Goal: Task Accomplishment & Management: Manage account settings

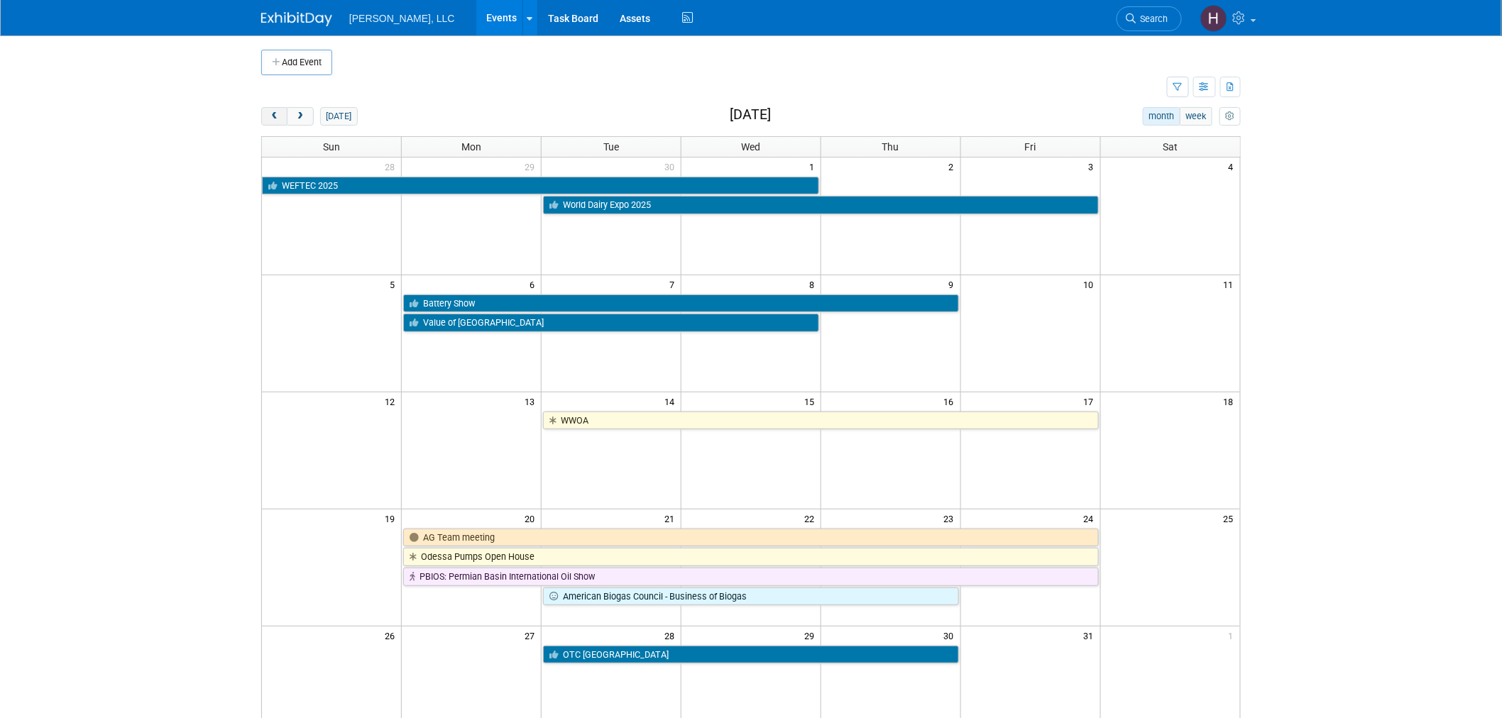
click at [273, 121] on span "prev" at bounding box center [274, 116] width 11 height 9
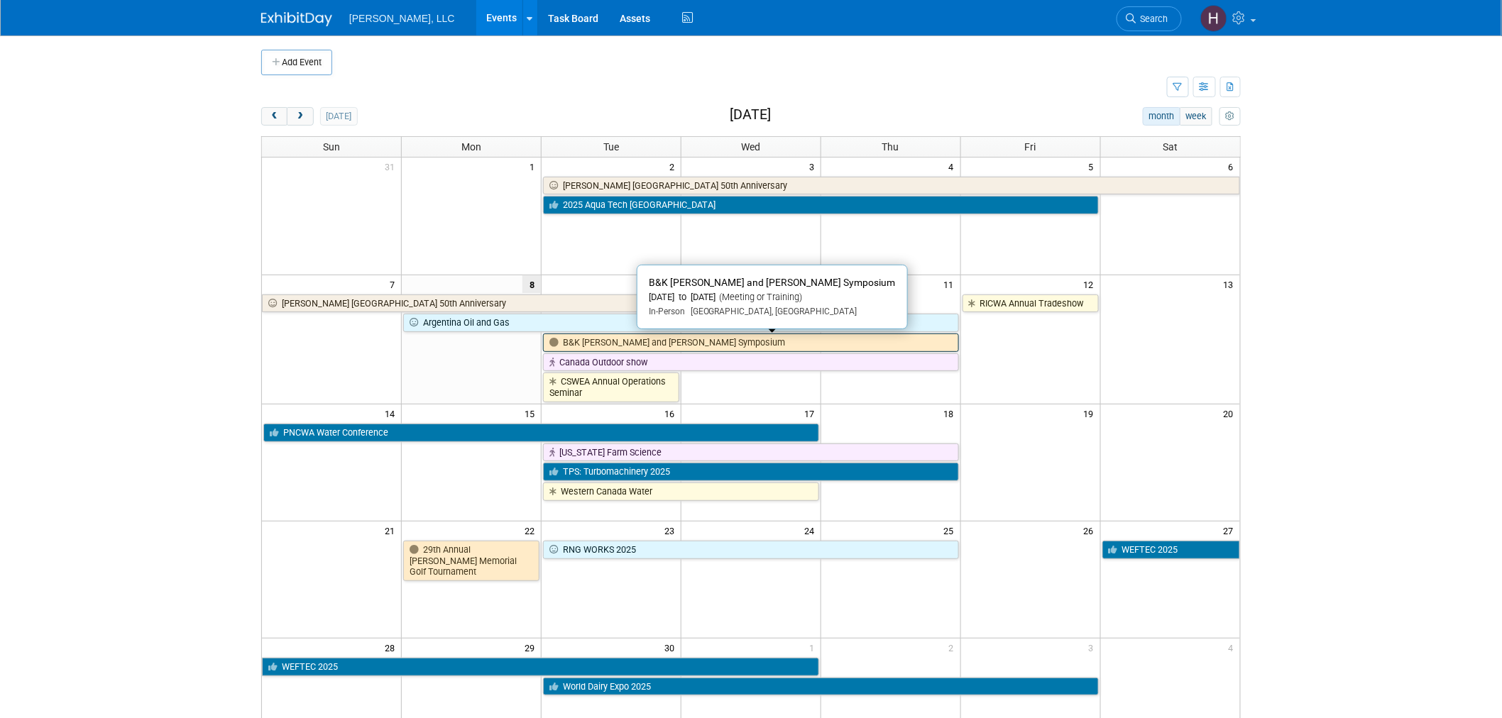
click at [711, 350] on link "B&K [PERSON_NAME] and [PERSON_NAME] Symposium" at bounding box center [751, 343] width 416 height 18
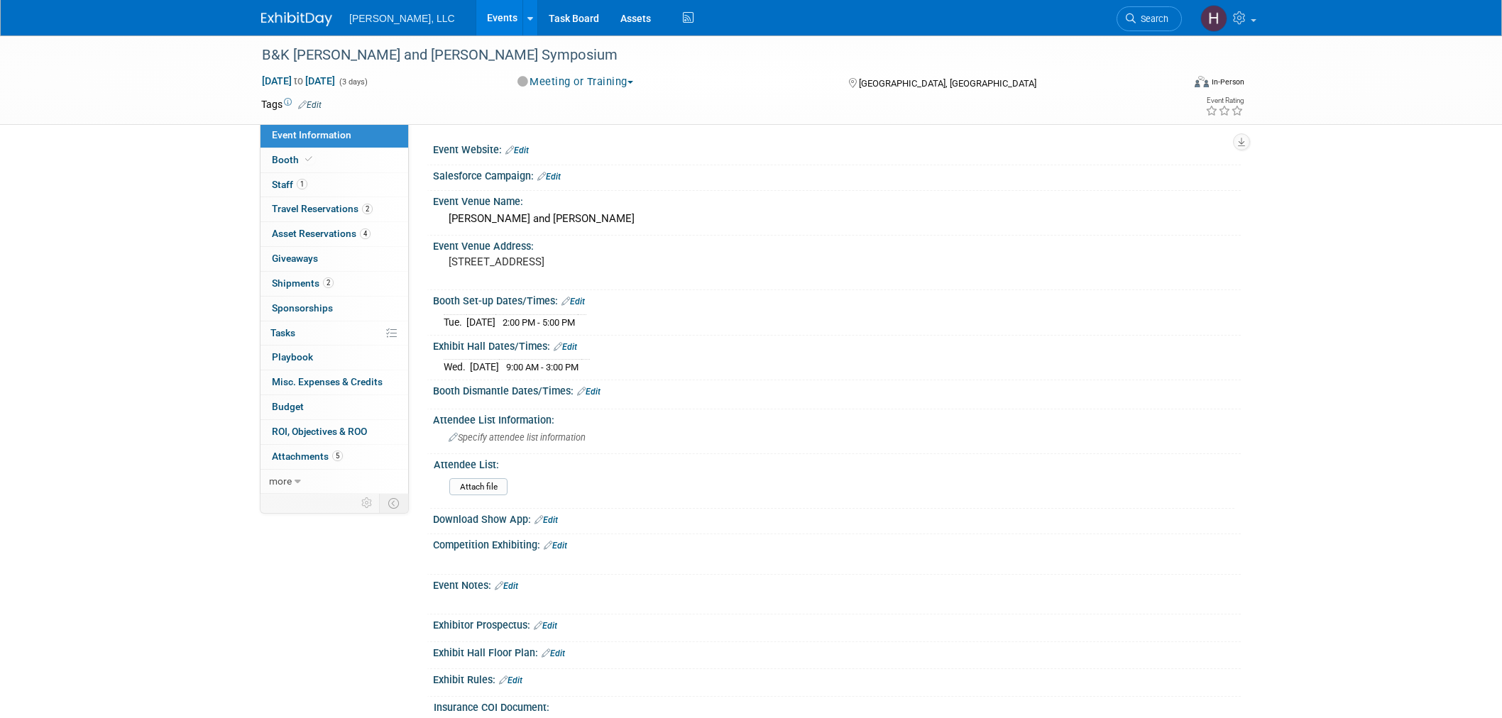
select select "Industrial"
click at [476, 17] on link "Events" at bounding box center [502, 17] width 52 height 35
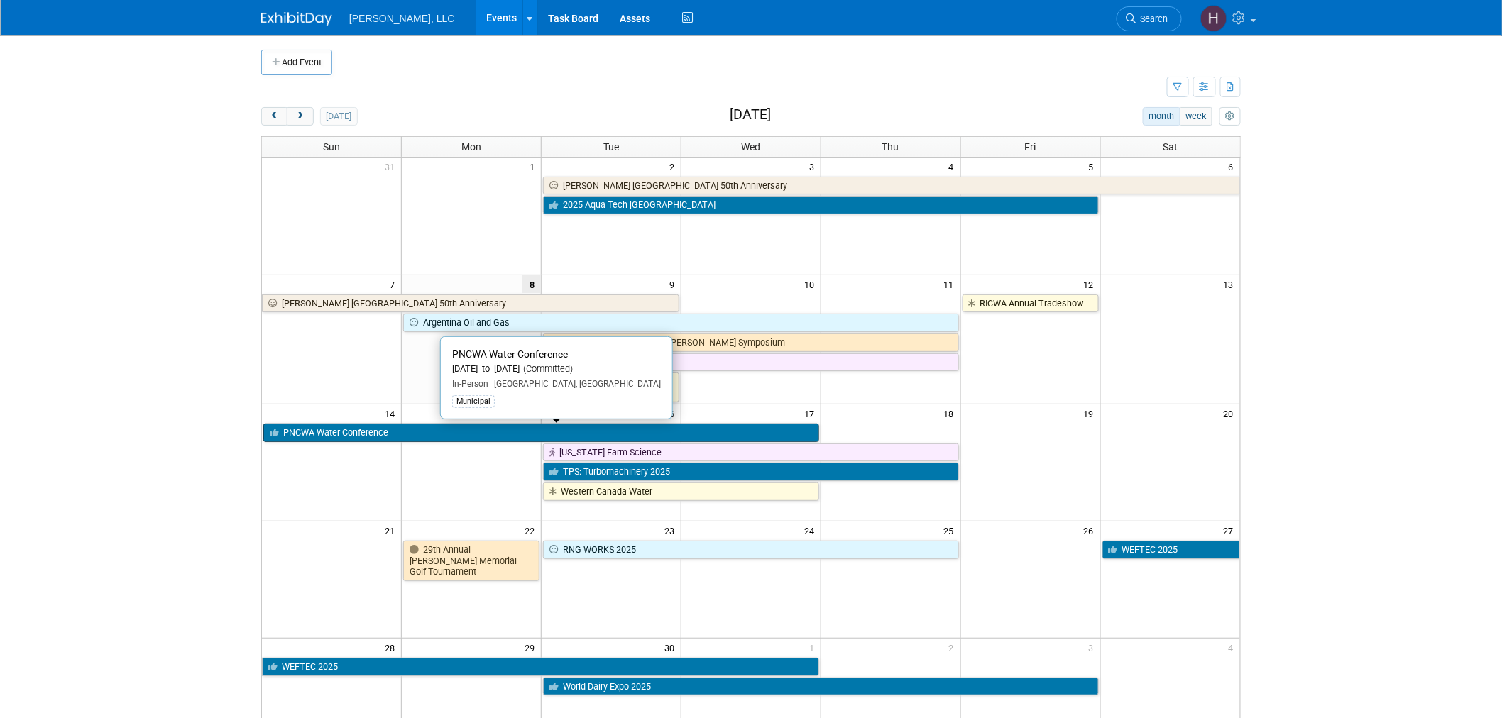
click at [410, 432] on link "PNCWA Water Conference" at bounding box center [541, 433] width 556 height 18
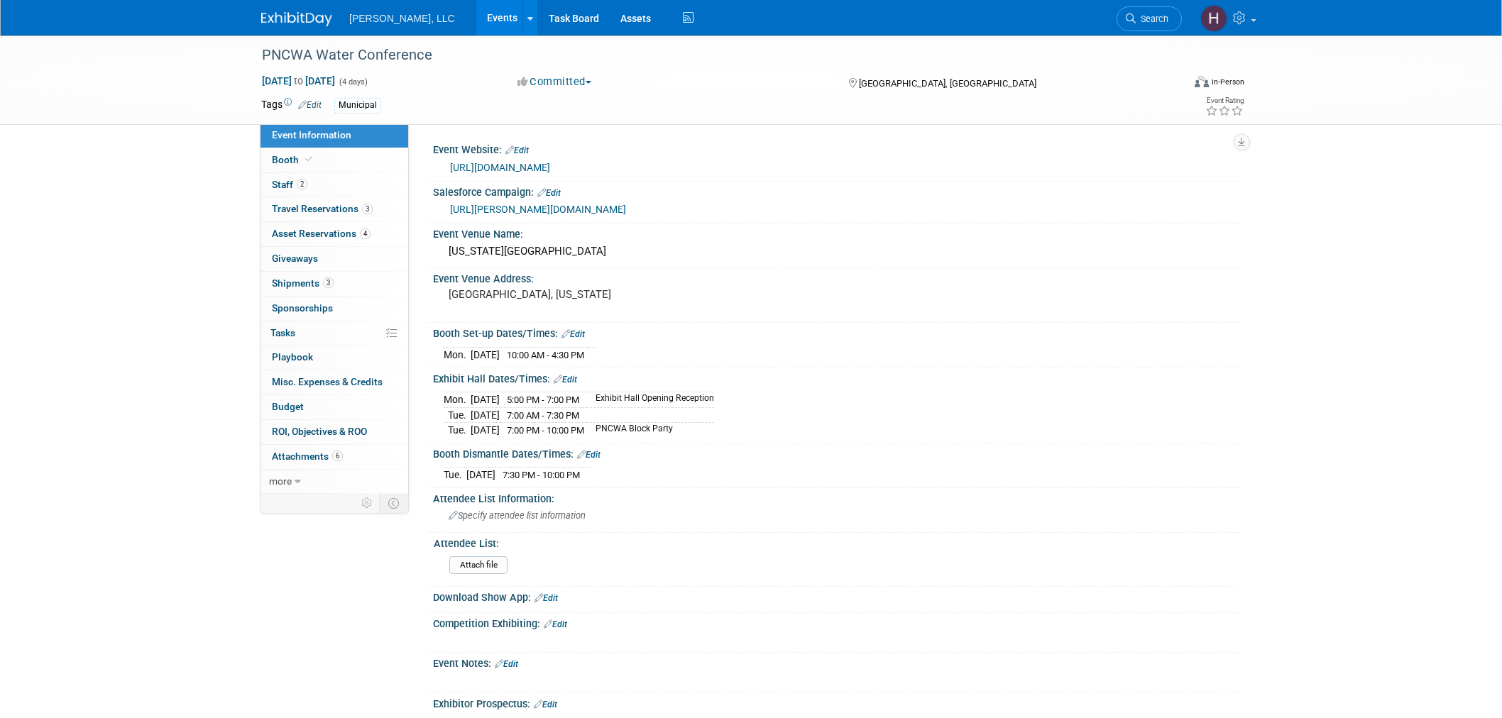
select select "Municipal"
click at [332, 206] on span "Travel Reservations 3" at bounding box center [322, 208] width 101 height 11
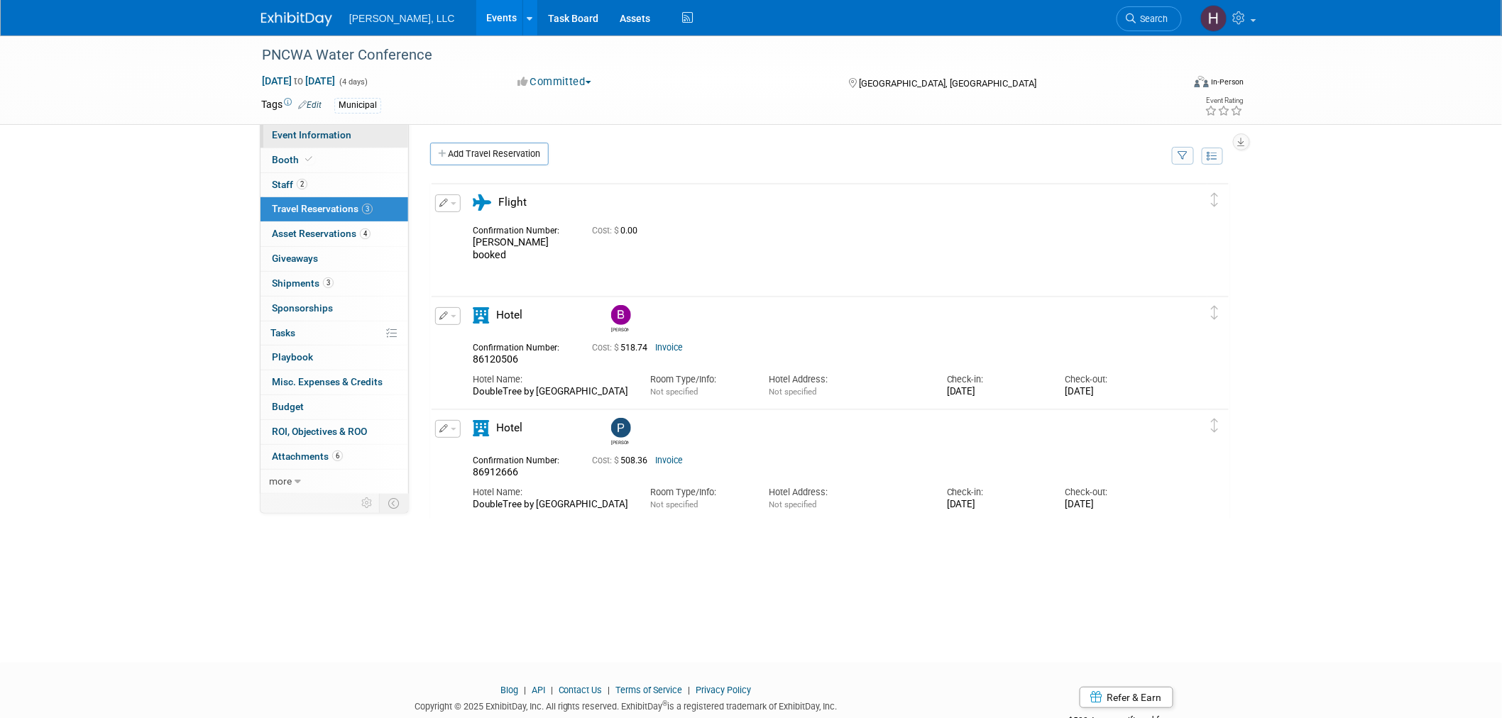
click at [302, 136] on span "Event Information" at bounding box center [312, 134] width 80 height 11
select select "Municipal"
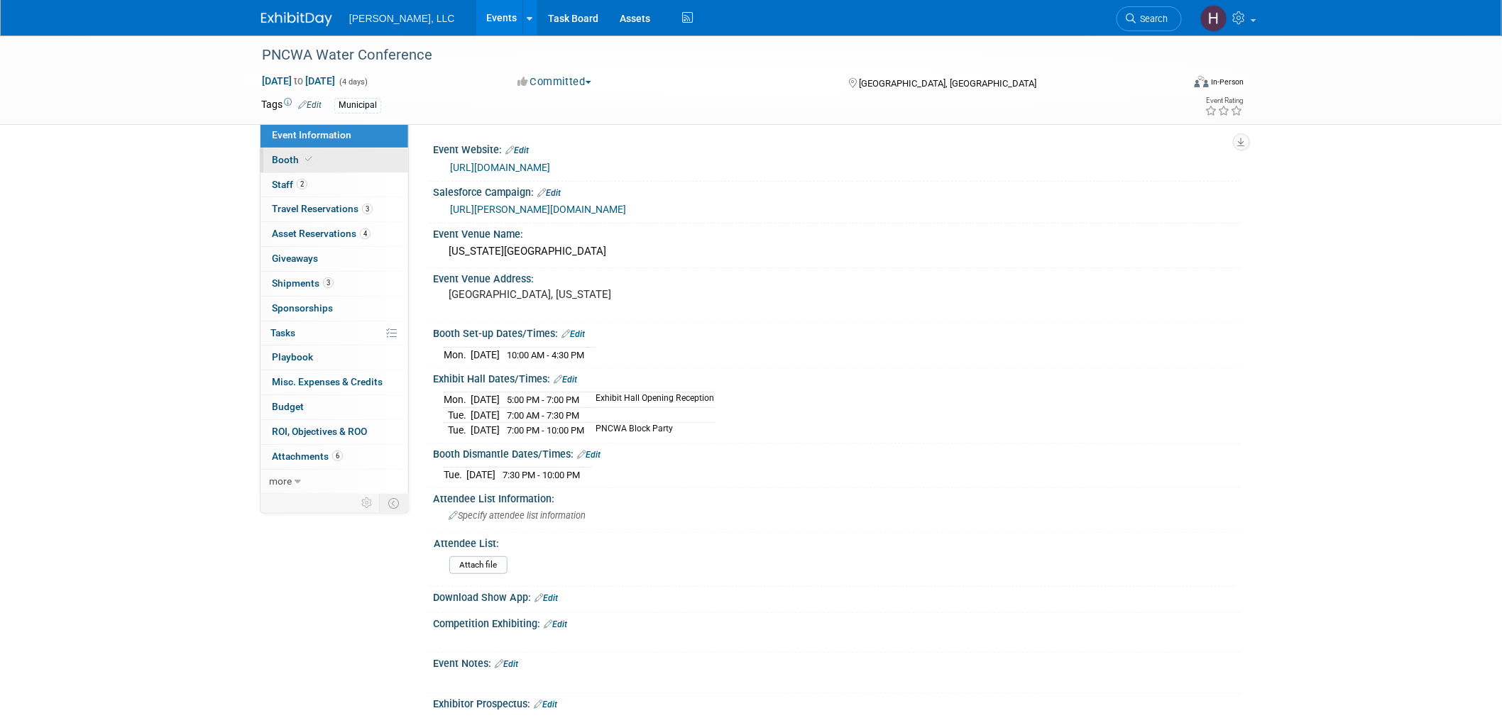
click at [329, 158] on link "Booth" at bounding box center [335, 160] width 148 height 24
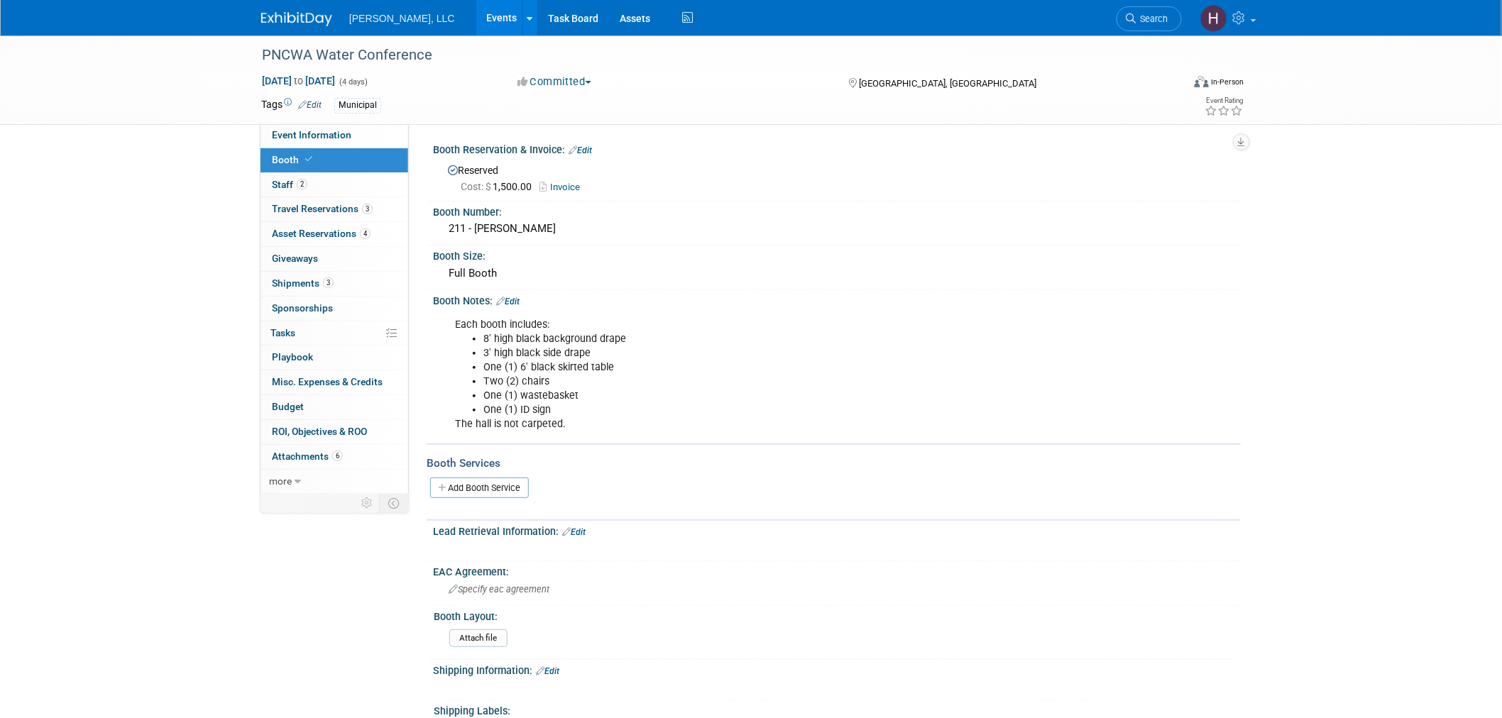
click at [476, 20] on link "Events" at bounding box center [502, 17] width 52 height 35
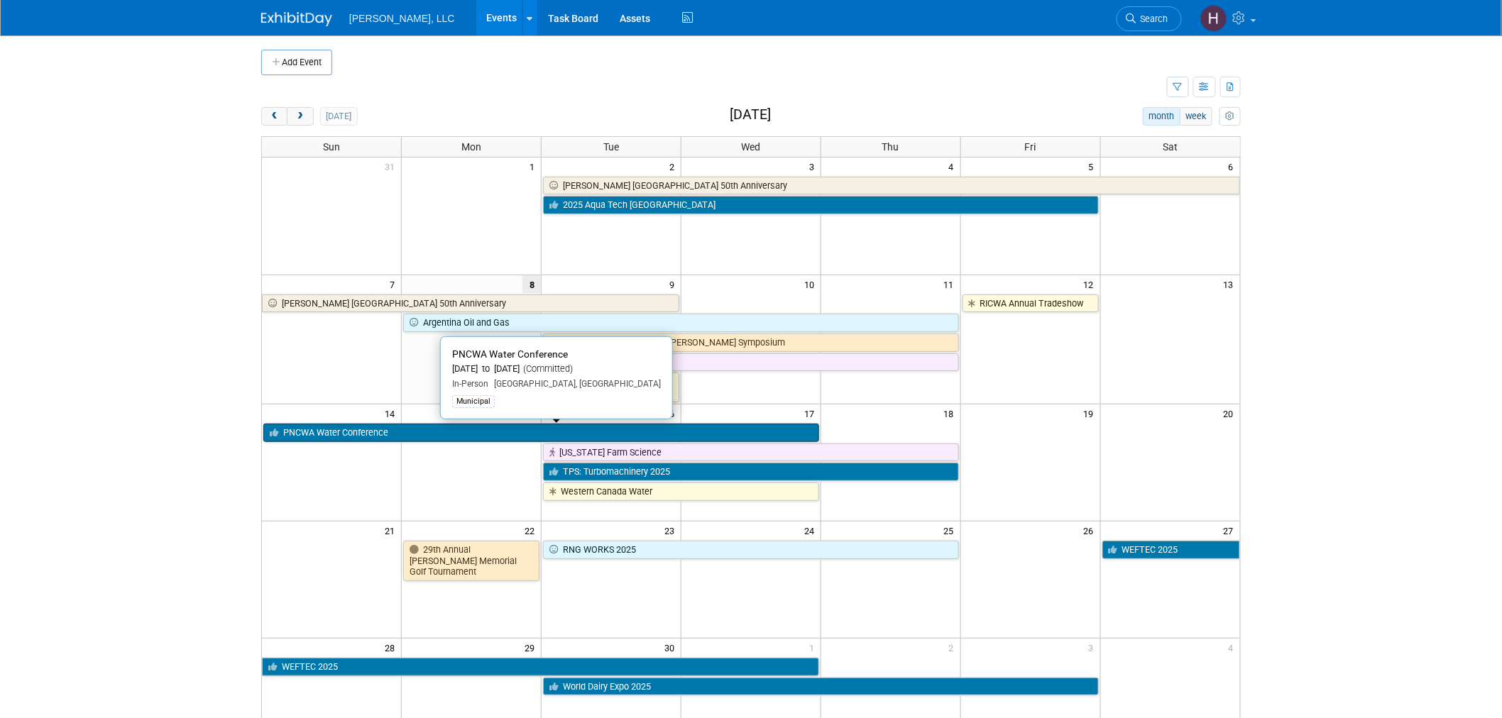
click at [485, 430] on link "PNCWA Water Conference" at bounding box center [541, 433] width 556 height 18
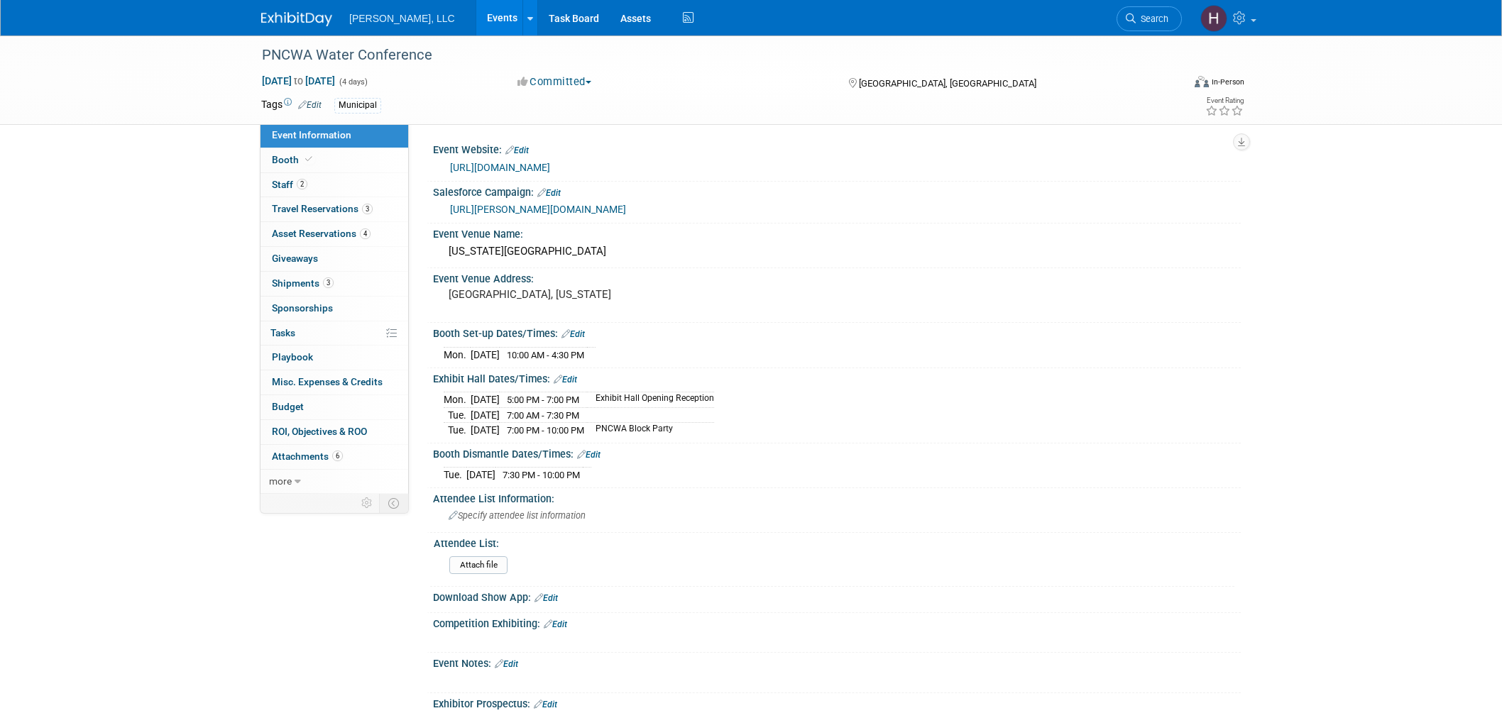
select select "Municipal"
drag, startPoint x: 618, startPoint y: 429, endPoint x: 446, endPoint y: 435, distance: 172.6
click at [446, 435] on tr "Tue. Sep 16, 2025 7:00 PM - 10:00 PM PNCWA Block Party" at bounding box center [579, 430] width 270 height 15
click at [1225, 268] on div "Event Venue Address:" at bounding box center [837, 277] width 808 height 18
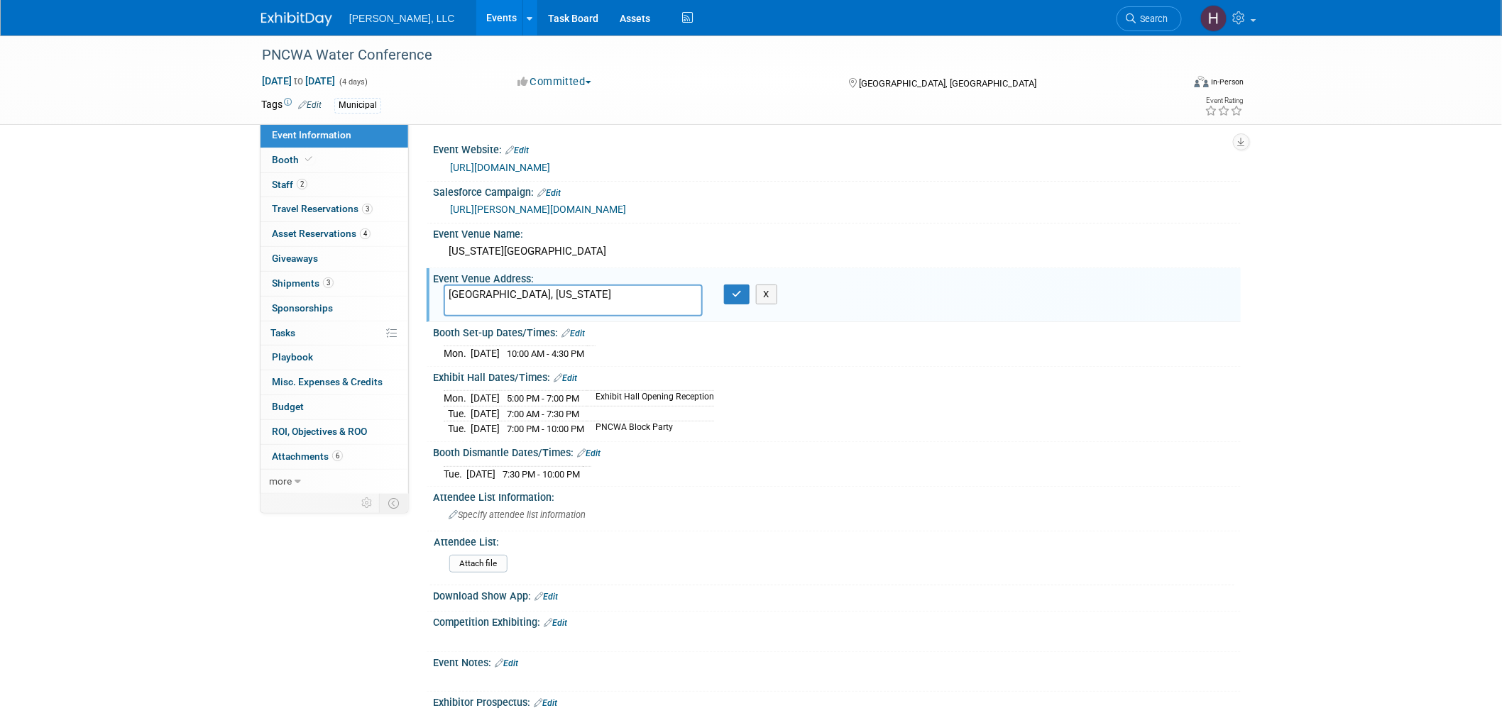
click at [721, 295] on div "X" at bounding box center [742, 295] width 56 height 20
click at [1174, 301] on div "Event Venue Address: Portland, Oregon Portland, Oregon X" at bounding box center [834, 295] width 814 height 54
click at [726, 297] on button "button" at bounding box center [737, 295] width 26 height 20
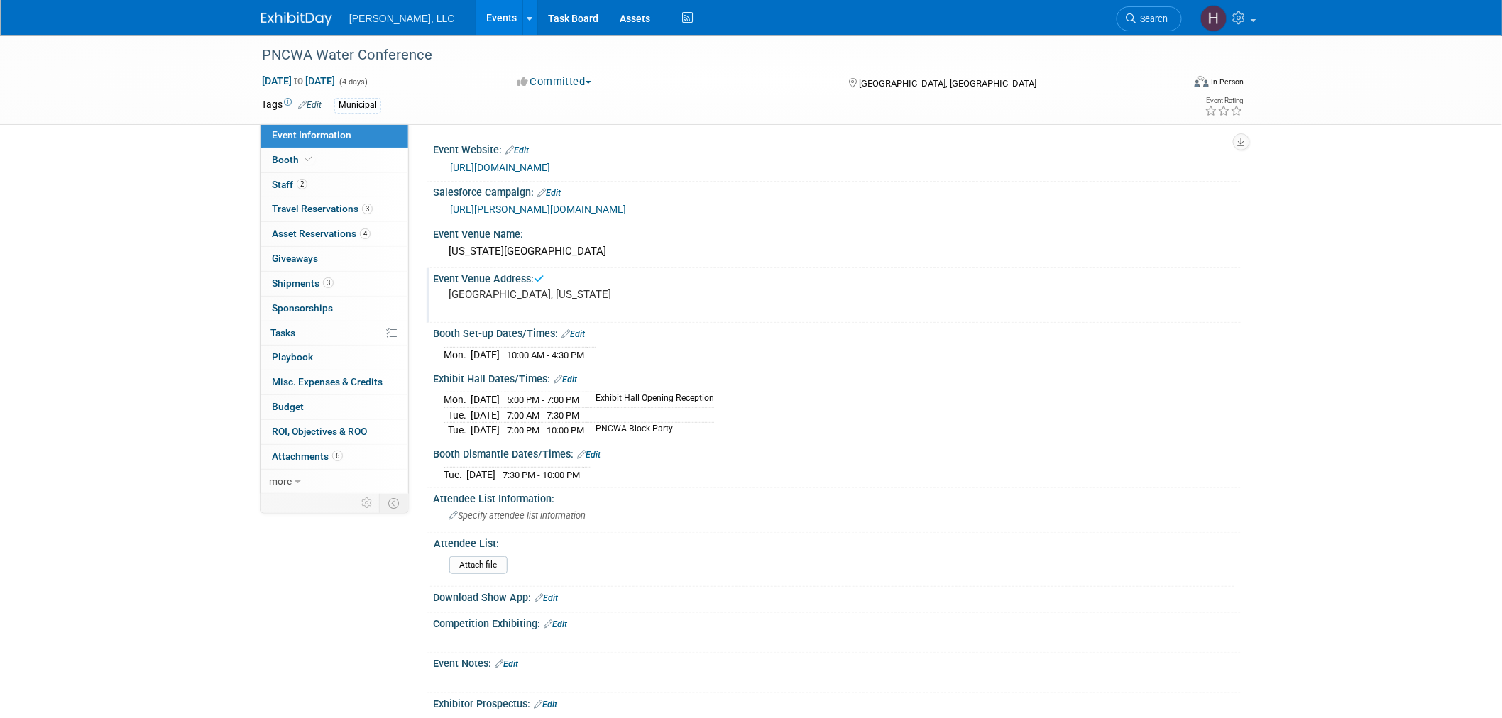
click at [476, 18] on link "Events" at bounding box center [502, 17] width 52 height 35
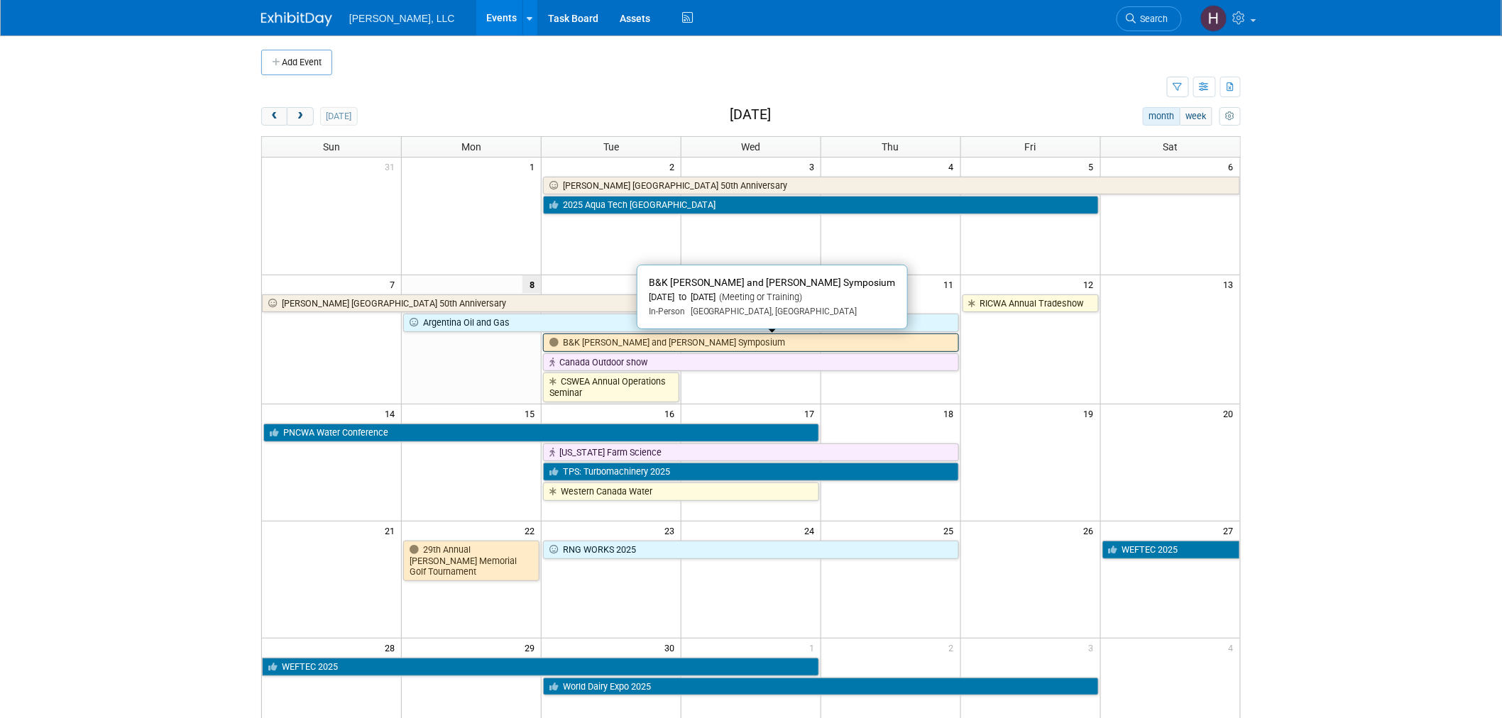
click at [637, 342] on link "B&K [PERSON_NAME] and [PERSON_NAME] Symposium" at bounding box center [751, 343] width 416 height 18
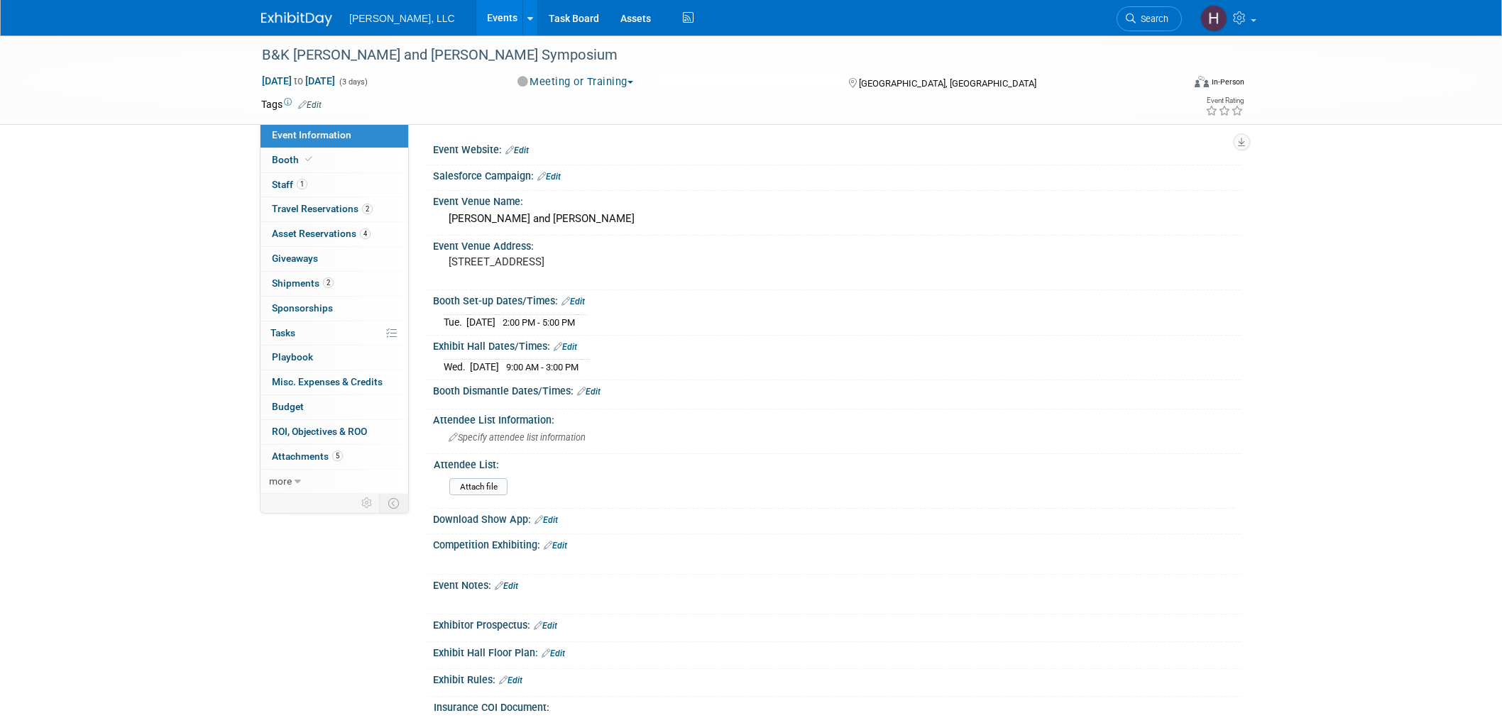
select select "Industrial"
drag, startPoint x: 524, startPoint y: 323, endPoint x: 606, endPoint y: 322, distance: 82.4
click at [586, 322] on tr "[DATE] 2:00 PM - 5:00 PM" at bounding box center [515, 322] width 143 height 15
click at [818, 373] on div "Wed. Sep 10, 2025 9:00 AM - 3:00 PM Save Changes Cancel" at bounding box center [837, 364] width 808 height 24
click at [476, 11] on link "Events" at bounding box center [502, 17] width 52 height 35
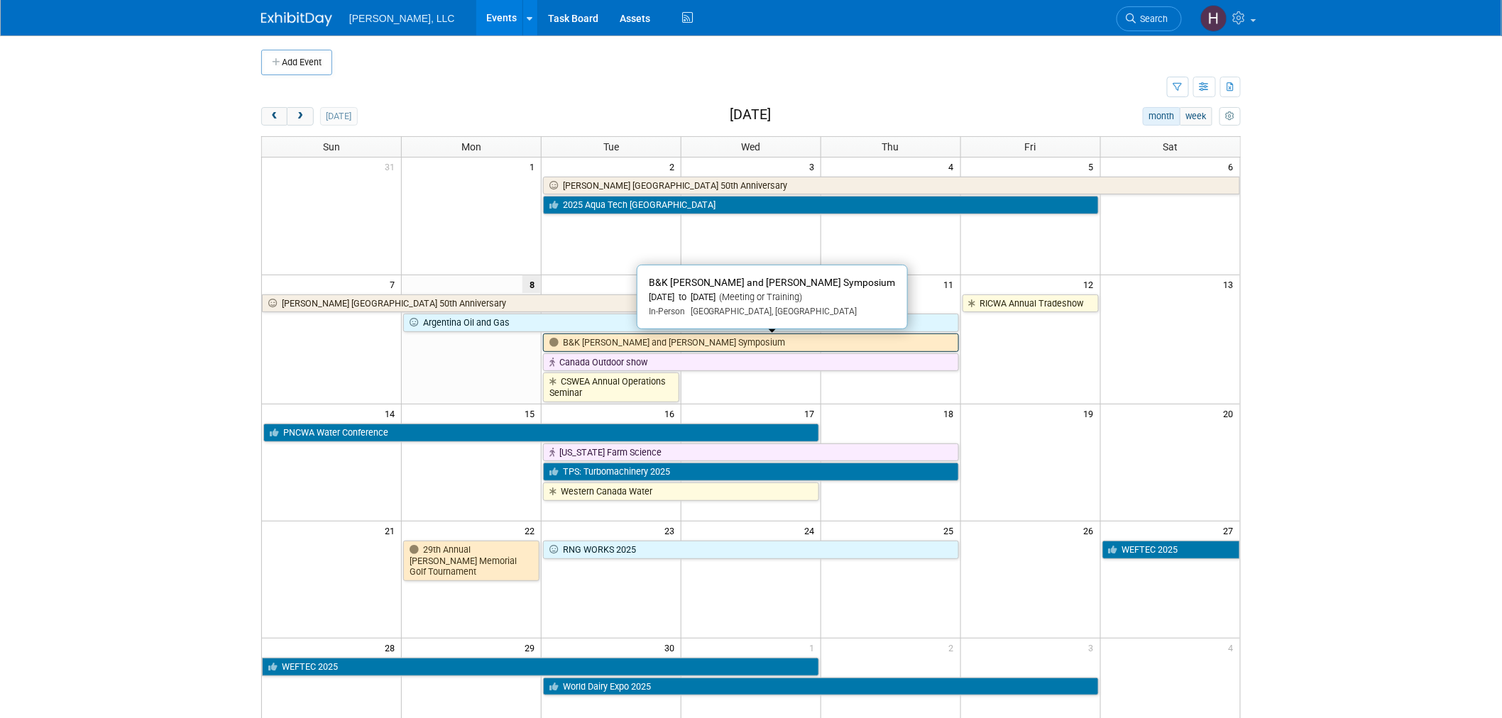
click at [592, 344] on link "B&K [PERSON_NAME] and [PERSON_NAME] Symposium" at bounding box center [751, 343] width 416 height 18
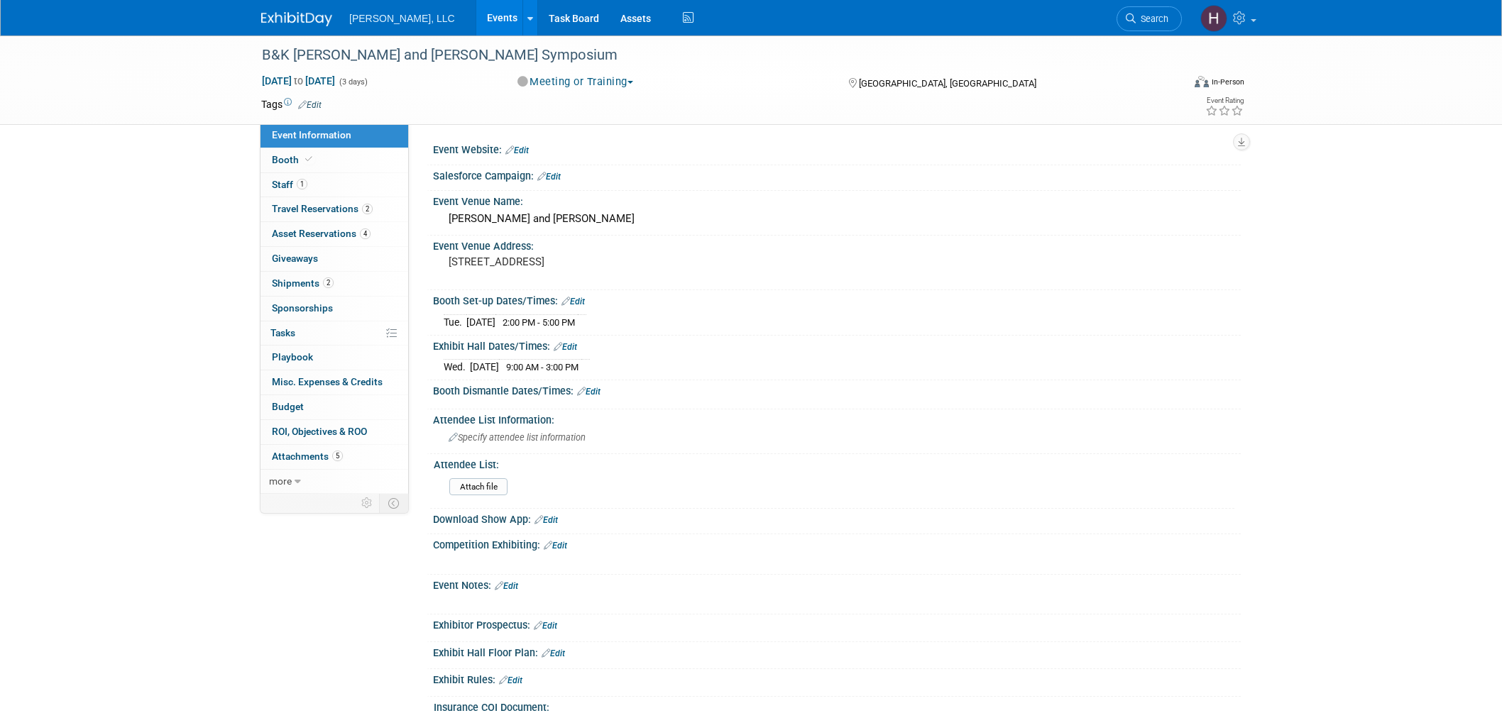
select select "Industrial"
click at [328, 284] on span "2" at bounding box center [328, 283] width 11 height 11
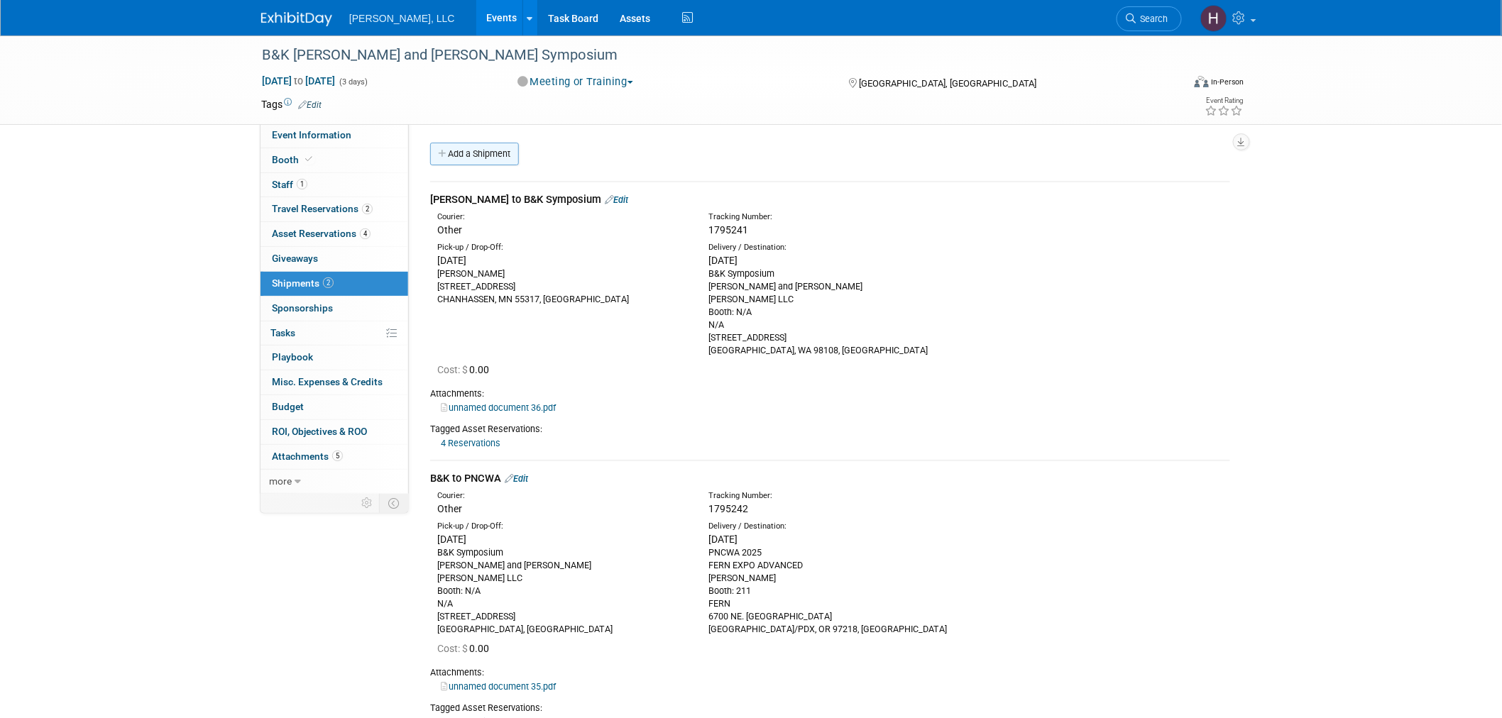
click at [459, 156] on link "Add a Shipment" at bounding box center [474, 154] width 89 height 23
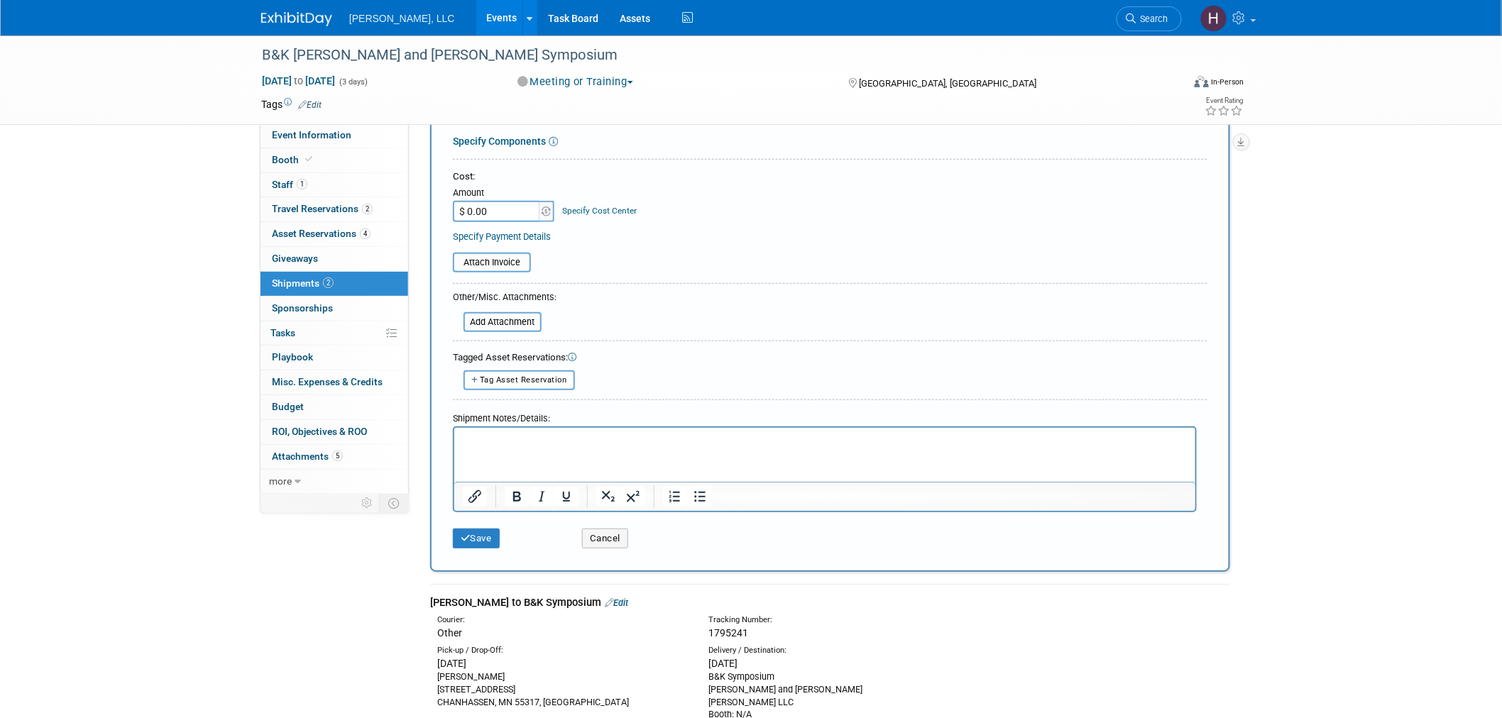
scroll to position [16, 0]
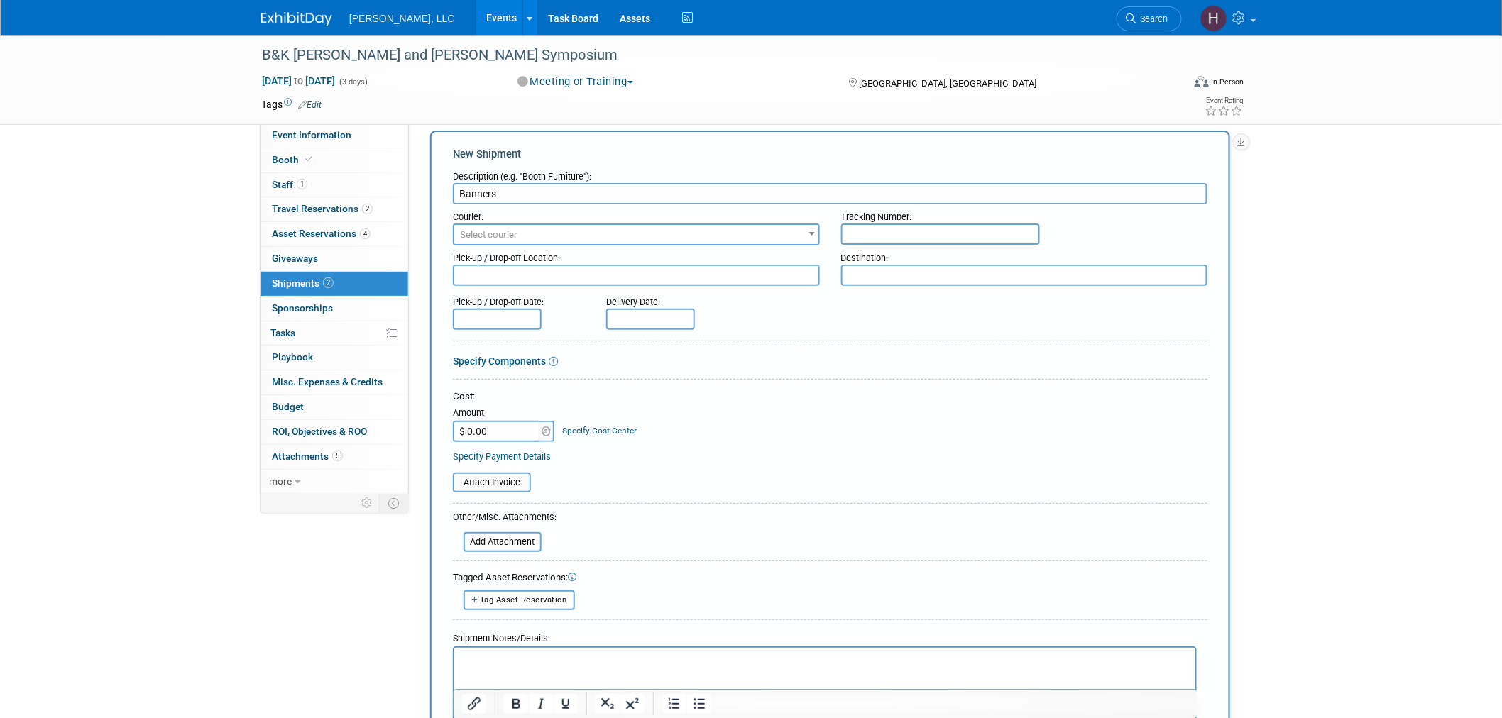
type input "Banners"
click at [898, 231] on input "text" at bounding box center [940, 234] width 199 height 21
type input "1Z91YF49-176354161"
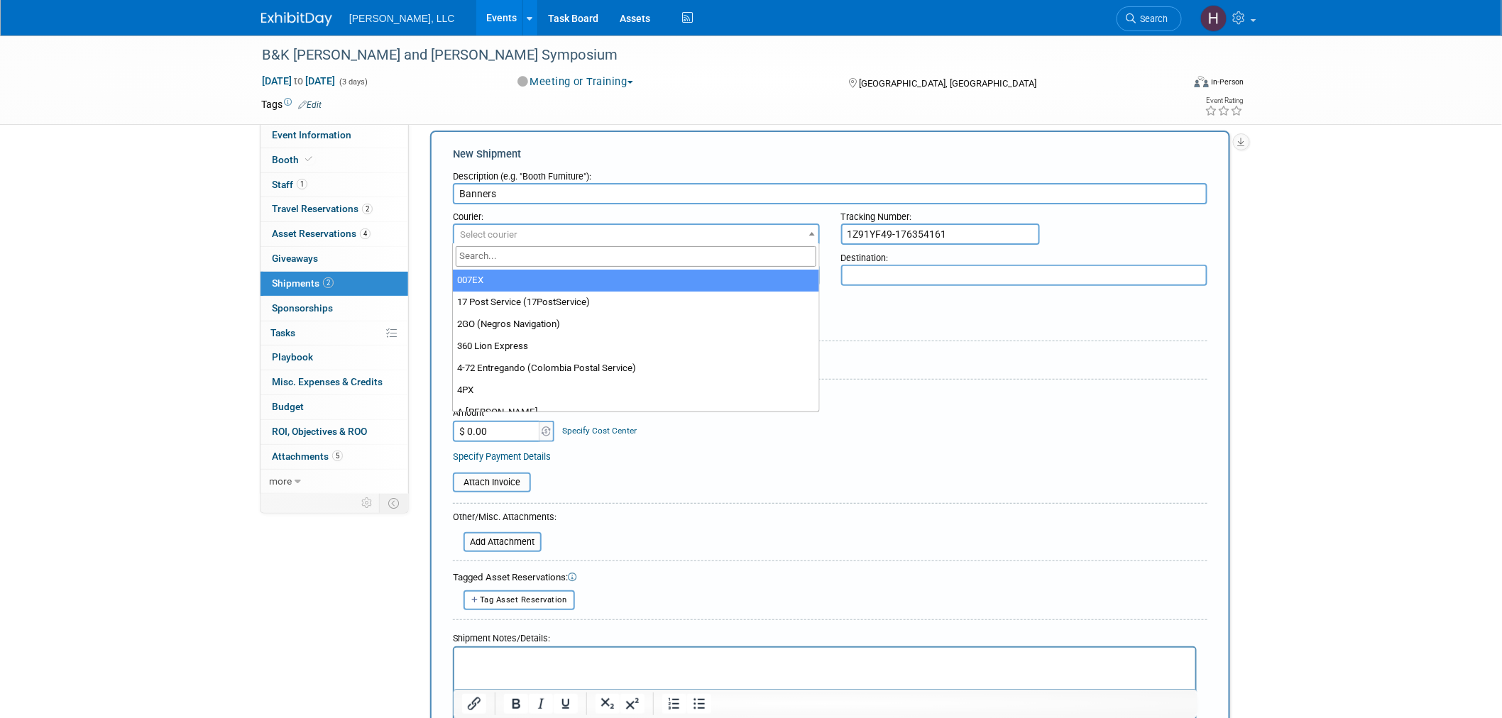
click at [743, 230] on span "Select courier" at bounding box center [636, 235] width 364 height 20
type input "UPS"
select select "508"
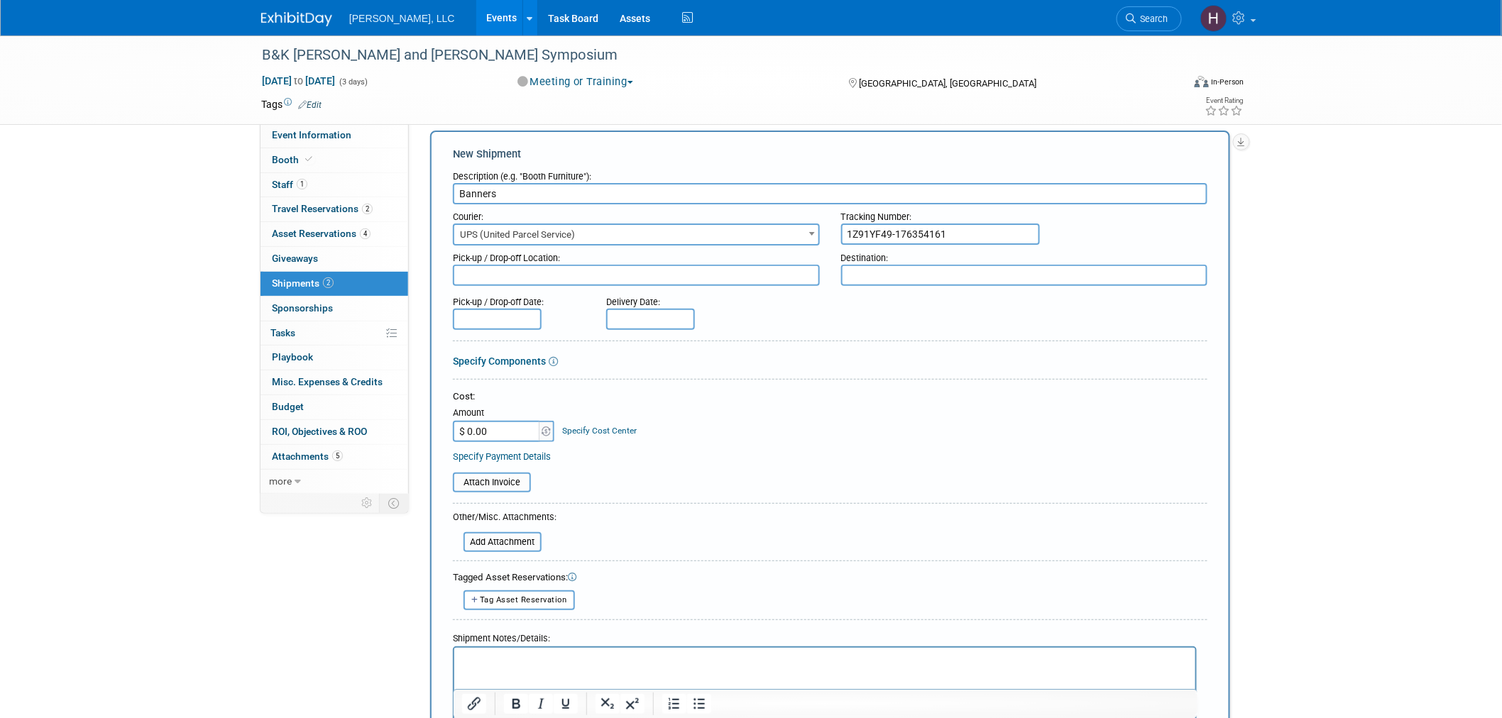
drag, startPoint x: 1038, startPoint y: 244, endPoint x: 995, endPoint y: 237, distance: 43.1
click at [1037, 246] on div "Destination:" at bounding box center [1024, 255] width 367 height 19
click at [940, 226] on input "1Z91YF49-176354161" at bounding box center [940, 234] width 199 height 21
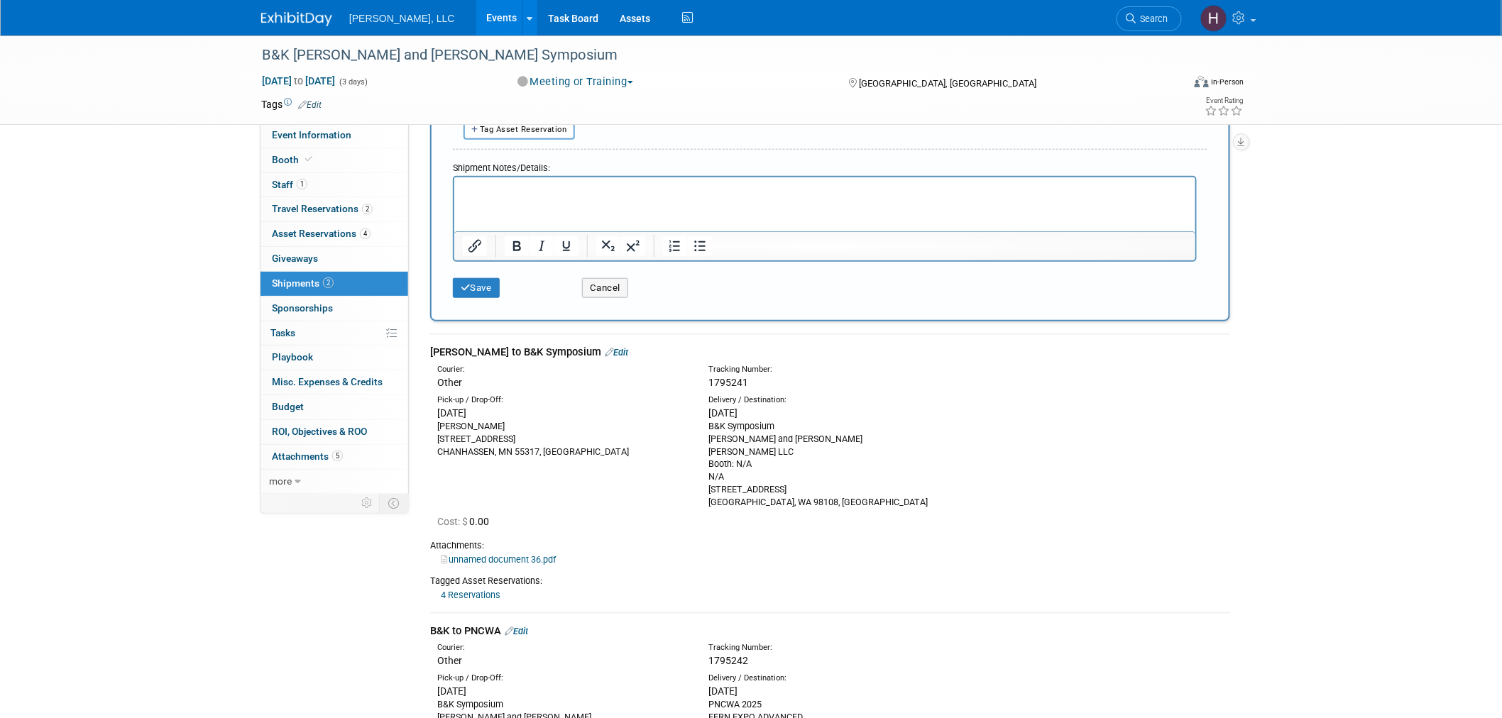
scroll to position [488, 0]
type input "[US_VEHICLE_IDENTIFICATION_NUMBER]"
click at [494, 278] on button "Save" at bounding box center [476, 286] width 47 height 20
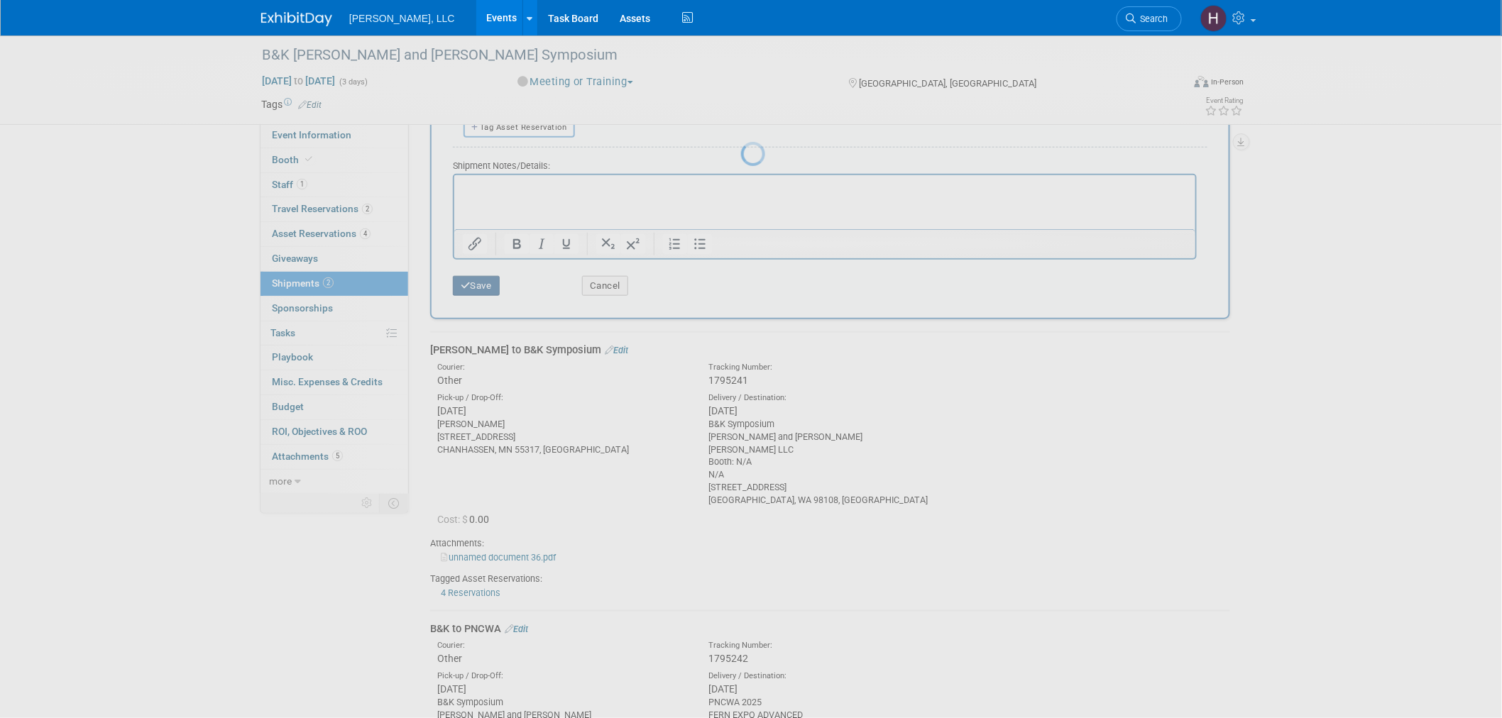
scroll to position [268, 0]
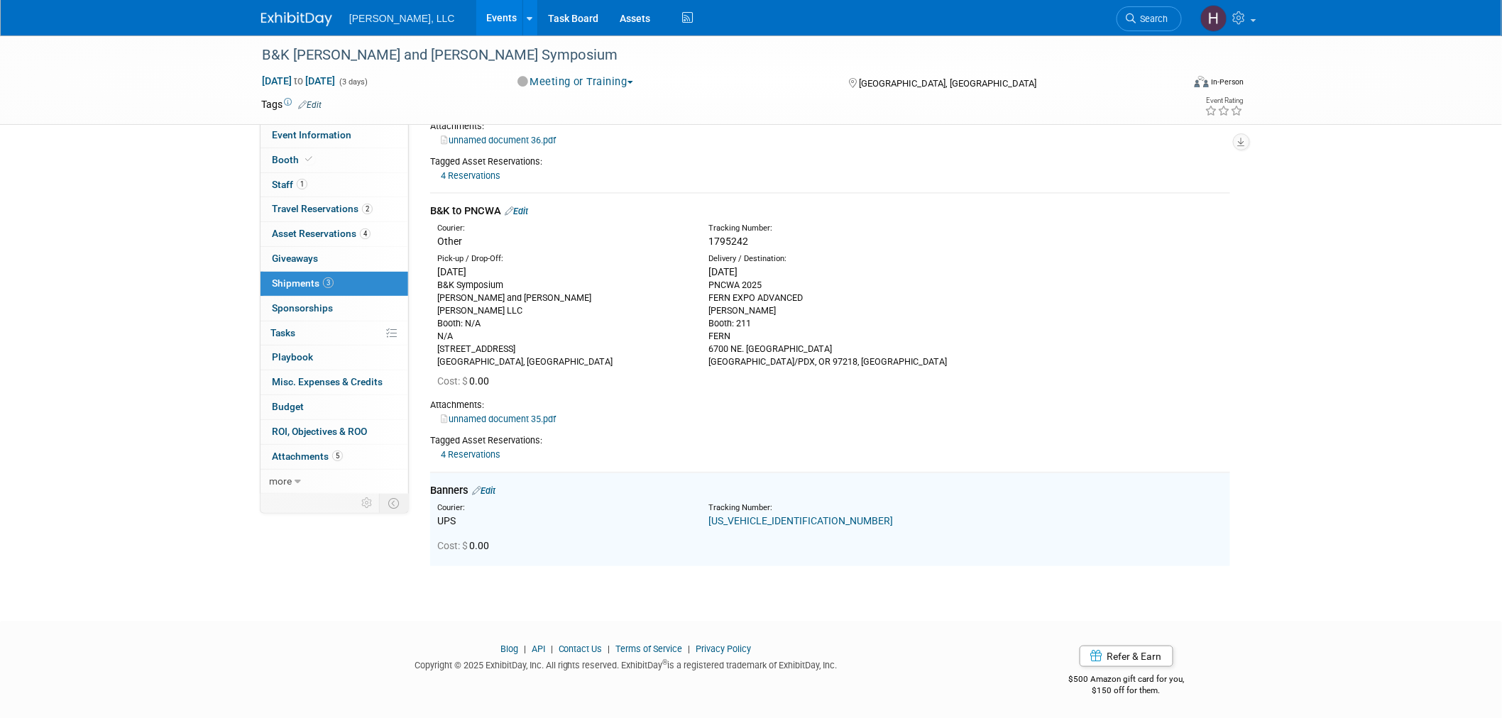
drag, startPoint x: 496, startPoint y: 449, endPoint x: 501, endPoint y: 493, distance: 44.3
click at [501, 493] on div "[PERSON_NAME] to B&K Symposium Edit Courier: Other Tracking Number:" at bounding box center [830, 236] width 800 height 662
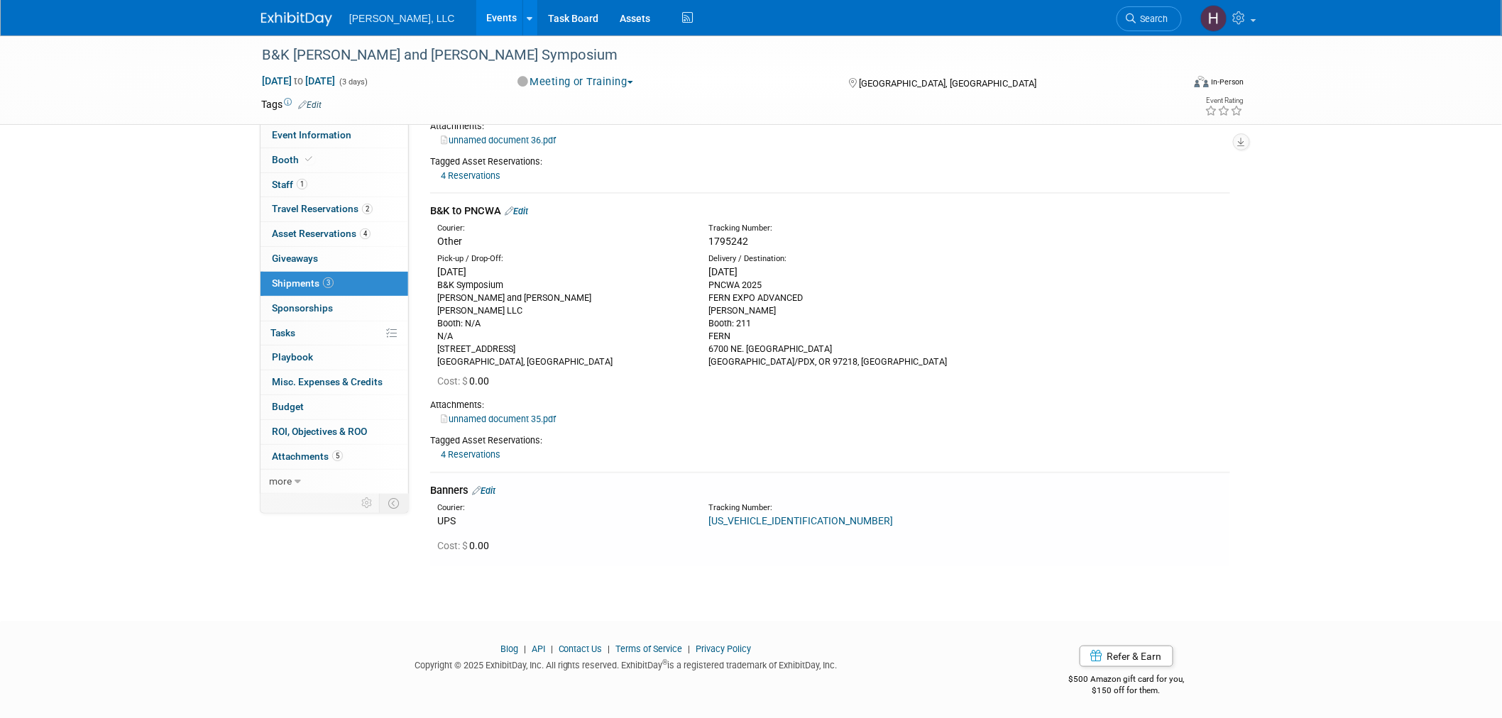
click at [495, 492] on link "Edit" at bounding box center [483, 491] width 23 height 11
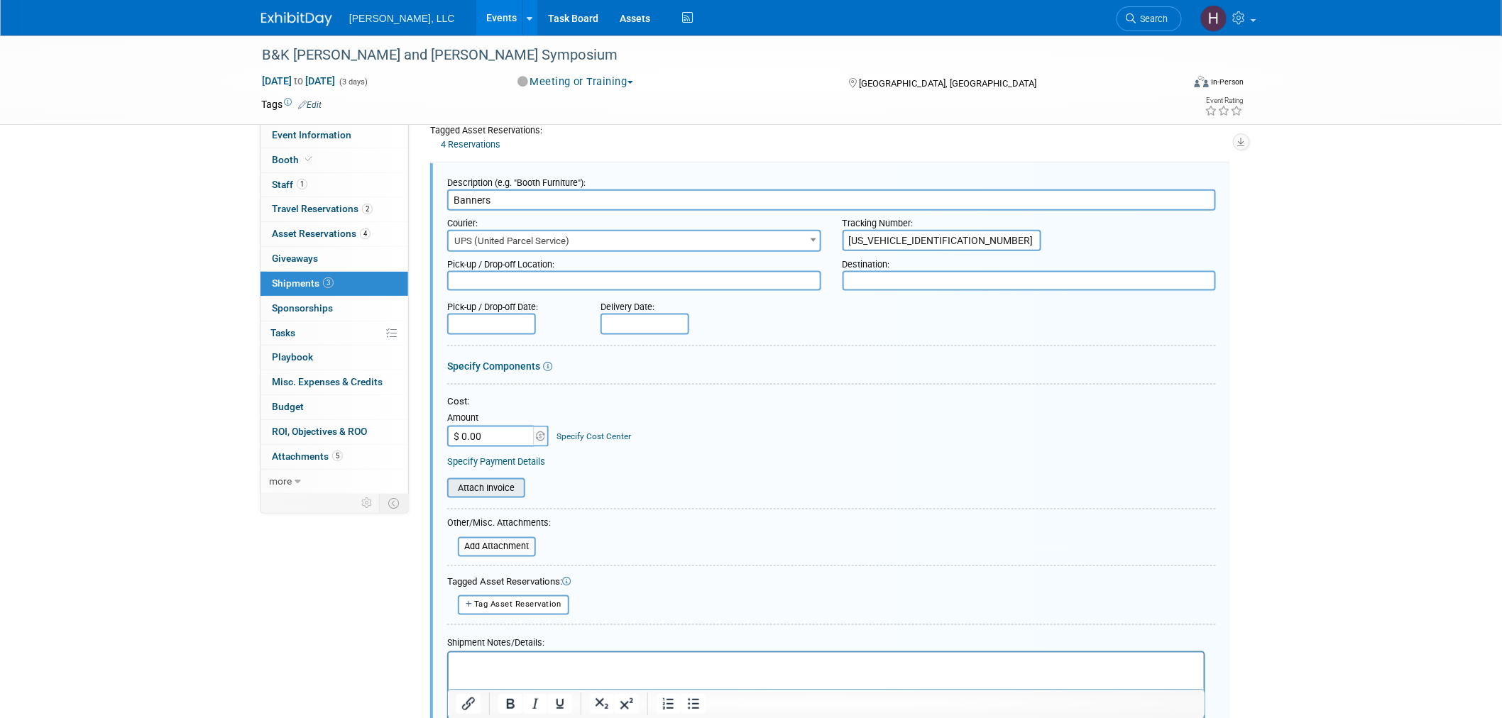
scroll to position [0, 0]
click at [496, 671] on p "Rich Text Area. Press ALT-0 for help." at bounding box center [826, 665] width 739 height 14
drag, startPoint x: 946, startPoint y: 234, endPoint x: 807, endPoint y: 227, distance: 139.3
click at [807, 227] on div "Courier: 007EX 17 Post Service (17PostService) 2GO (Negros Navigation) 360 Lion…" at bounding box center [832, 231] width 790 height 41
click at [760, 657] on html at bounding box center [825, 662] width 755 height 20
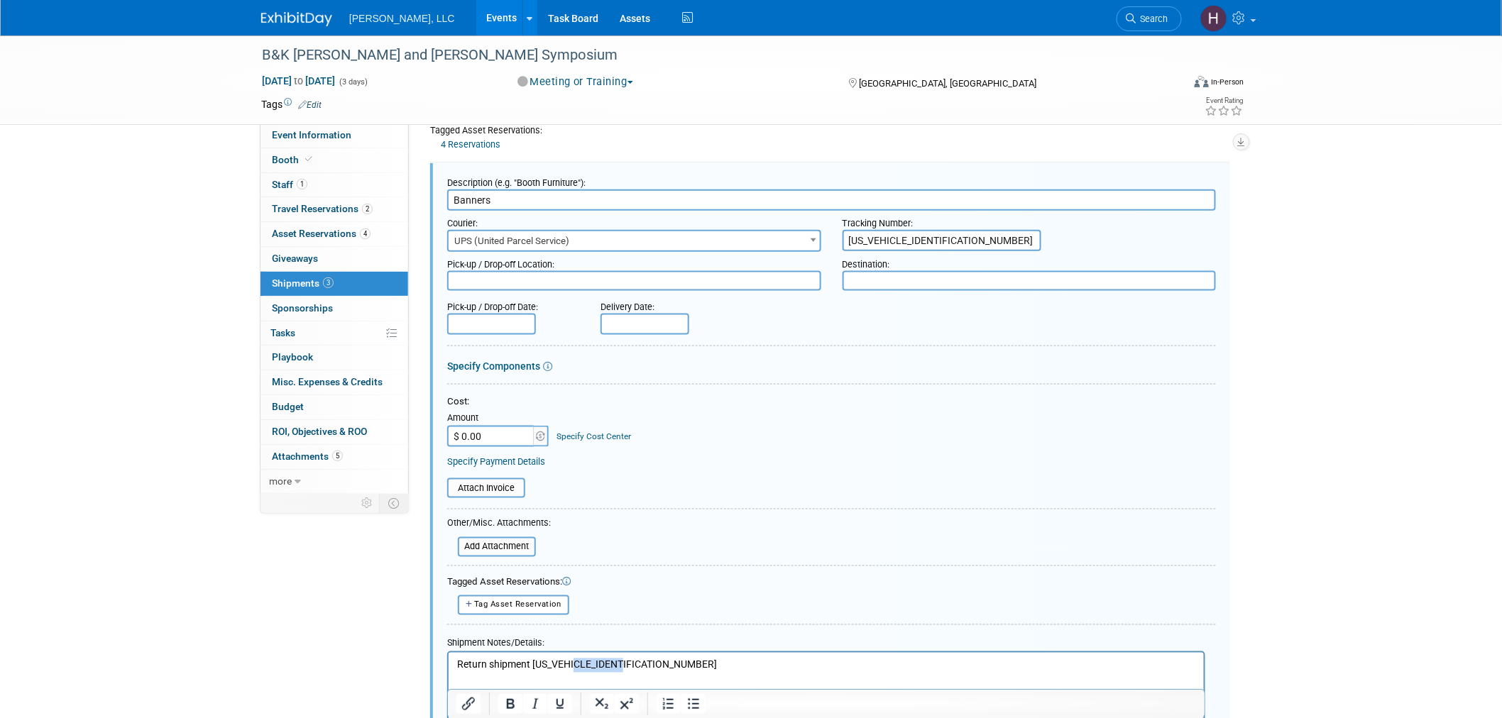
drag, startPoint x: 633, startPoint y: 664, endPoint x: 575, endPoint y: 662, distance: 58.2
click at [575, 662] on p "Return shipment [US_VEHICLE_IDENTIFICATION_NUMBER]" at bounding box center [826, 665] width 739 height 14
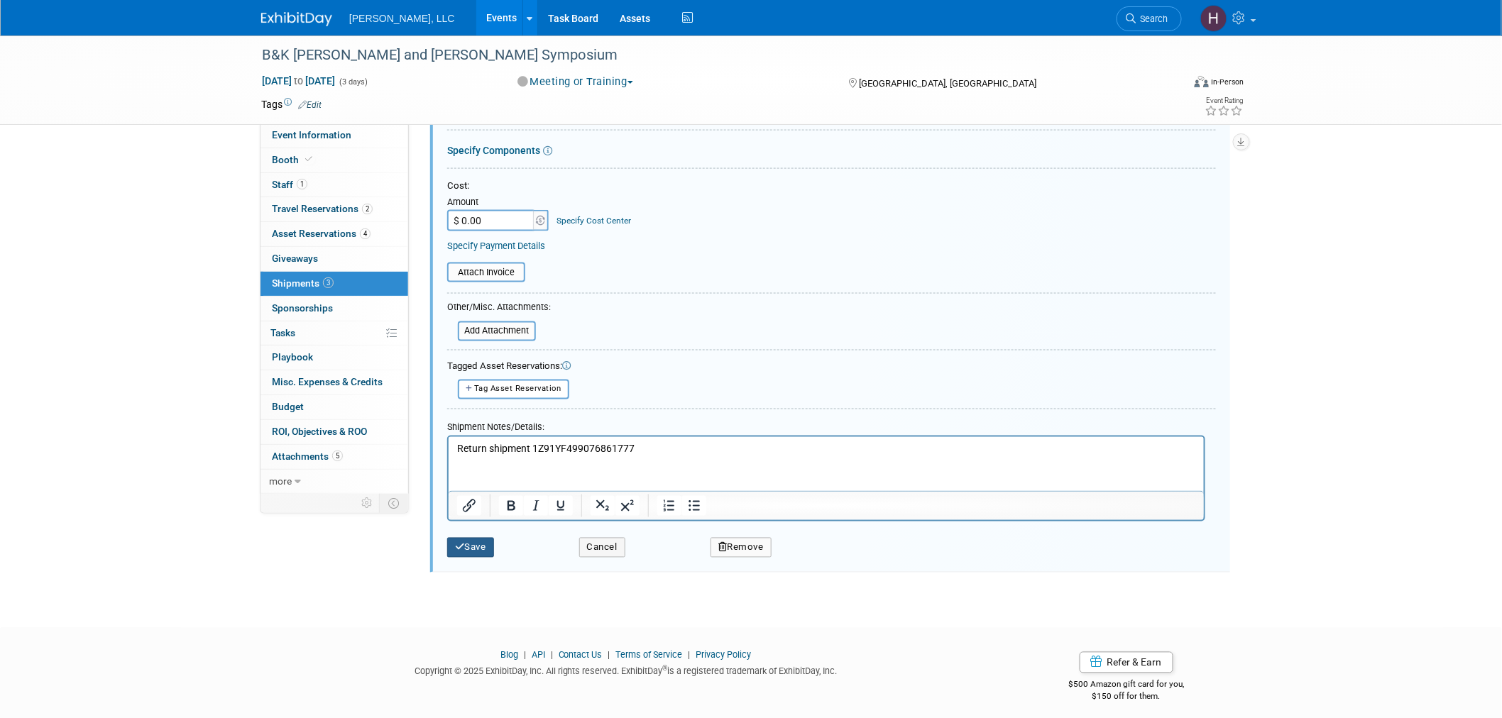
click at [471, 540] on button "Save" at bounding box center [470, 548] width 47 height 20
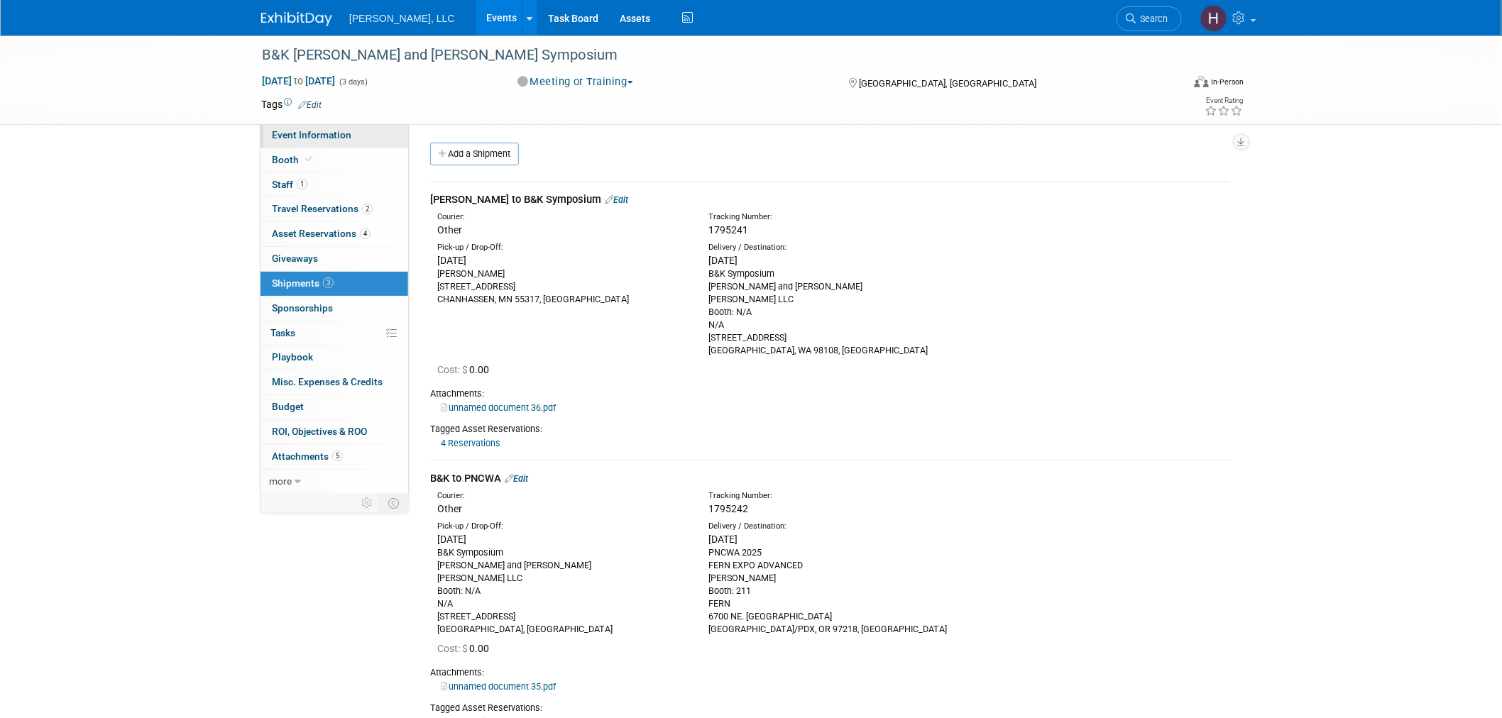
click at [292, 137] on span "Event Information" at bounding box center [312, 134] width 80 height 11
select select "Industrial"
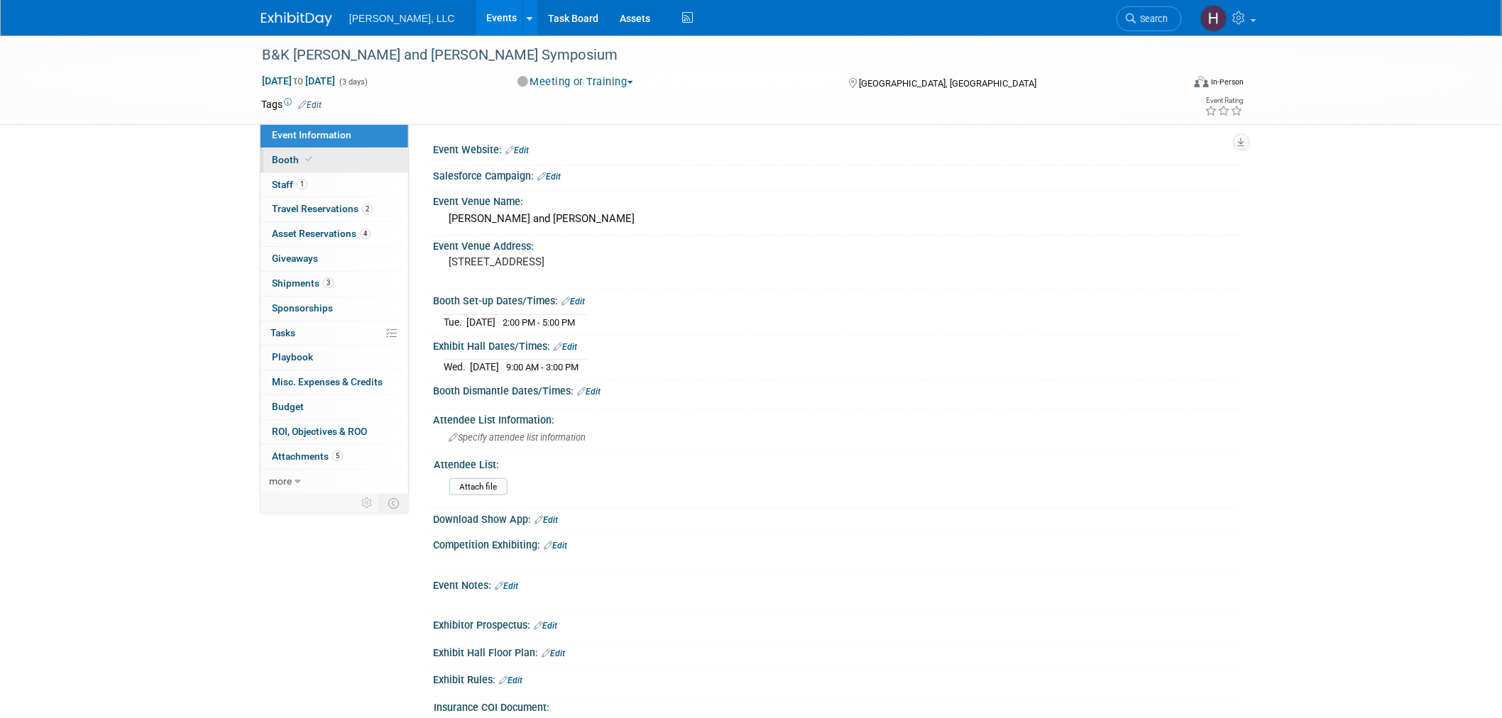
click at [298, 158] on span "Booth" at bounding box center [293, 159] width 43 height 11
